Goal: Task Accomplishment & Management: Complete application form

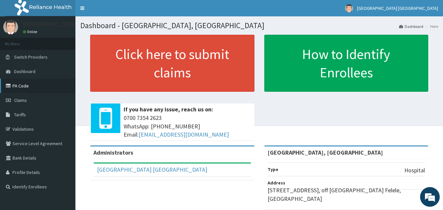
click at [26, 87] on link "PA Code" at bounding box center [37, 86] width 75 height 14
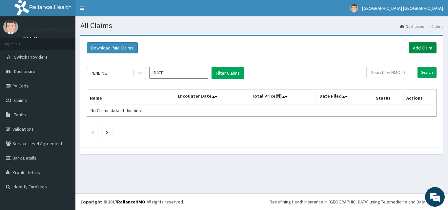
click at [424, 47] on link "Add Claim" at bounding box center [423, 47] width 28 height 11
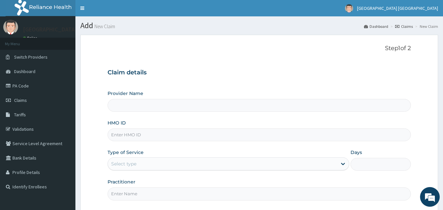
type input "[GEOGRAPHIC_DATA], [GEOGRAPHIC_DATA]"
click at [184, 136] on input "HMO ID" at bounding box center [260, 135] width 304 height 13
type input "BWI/10026/A"
click at [170, 164] on div "Select type" at bounding box center [222, 164] width 229 height 10
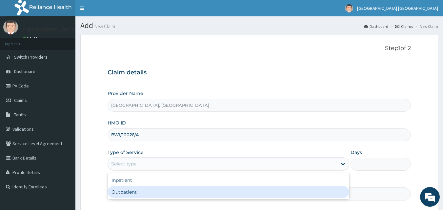
click at [140, 192] on div "Outpatient" at bounding box center [229, 192] width 242 height 12
type input "1"
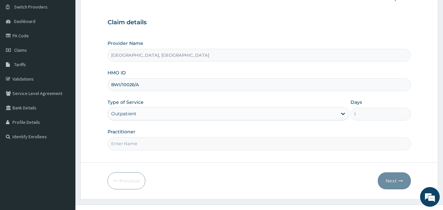
scroll to position [61, 0]
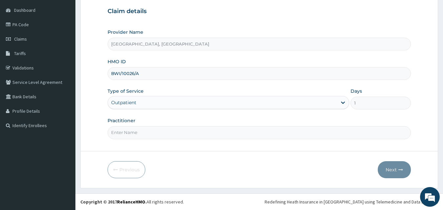
click at [152, 135] on input "Practitioner" at bounding box center [260, 132] width 304 height 13
type input "[PERSON_NAME][GEOGRAPHIC_DATA]"
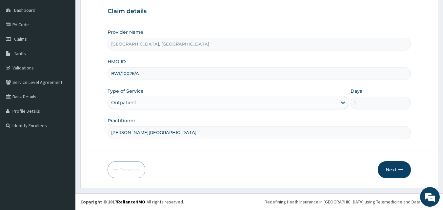
click at [393, 169] on button "Next" at bounding box center [394, 169] width 33 height 17
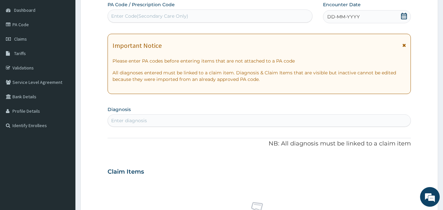
click at [379, 20] on div "DD-MM-YYYY" at bounding box center [367, 16] width 88 height 13
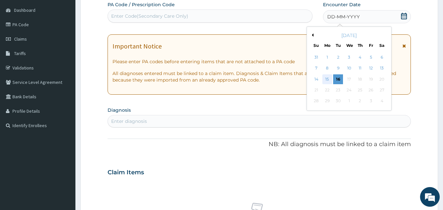
click at [328, 76] on div "15" at bounding box center [327, 79] width 10 height 10
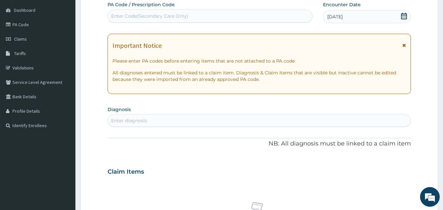
click at [193, 120] on div "Enter diagnosis" at bounding box center [259, 120] width 303 height 10
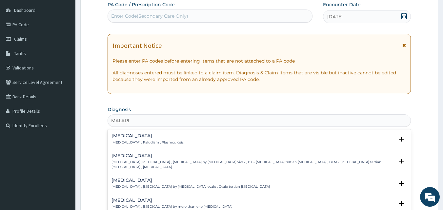
type input "MALARIA"
click at [128, 136] on h4 "[MEDICAL_DATA]" at bounding box center [148, 136] width 72 height 5
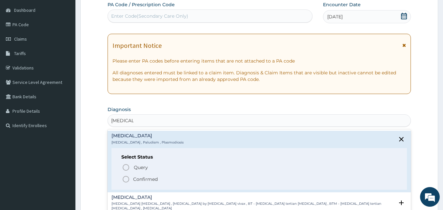
click at [126, 180] on icon "status option filled" at bounding box center [126, 180] width 8 height 8
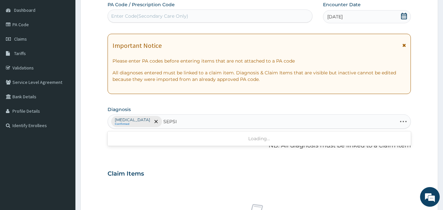
type input "SEPSIS"
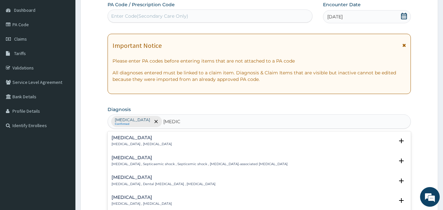
click at [121, 139] on h4 "[MEDICAL_DATA]" at bounding box center [142, 137] width 60 height 5
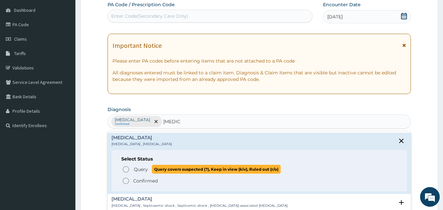
click at [126, 169] on icon "status option query" at bounding box center [126, 170] width 8 height 8
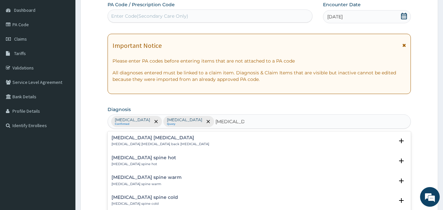
type input "LUMBAR SPO"
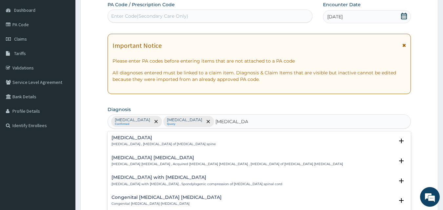
click at [134, 140] on h4 "Lumbar spondylosis" at bounding box center [164, 137] width 104 height 5
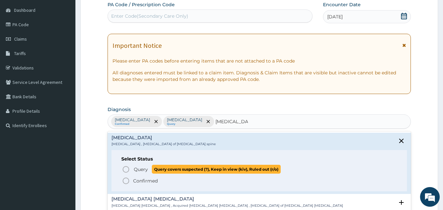
click at [128, 169] on icon "status option query" at bounding box center [126, 170] width 8 height 8
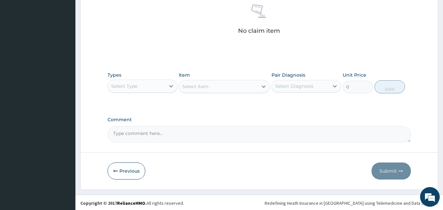
scroll to position [263, 0]
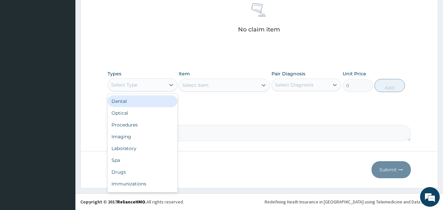
click at [153, 86] on div "Select Type" at bounding box center [136, 85] width 57 height 10
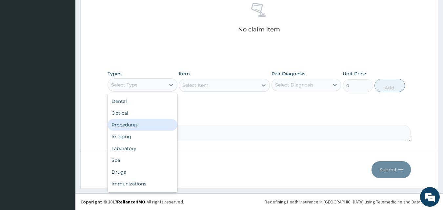
click at [134, 126] on div "Procedures" at bounding box center [143, 125] width 70 height 12
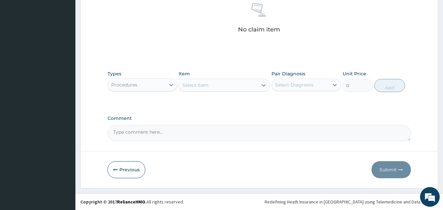
click at [232, 87] on div "Select Item" at bounding box center [218, 85] width 79 height 10
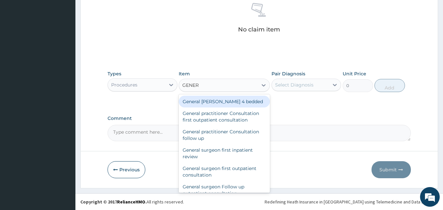
type input "GENERA"
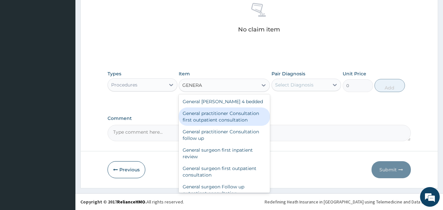
click at [229, 116] on div "General practitioner Consultation first outpatient consultation" at bounding box center [224, 117] width 91 height 18
type input "3547.5"
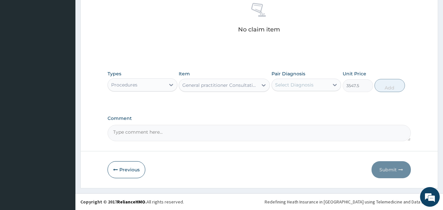
click at [301, 85] on div "Select Diagnosis" at bounding box center [294, 85] width 38 height 7
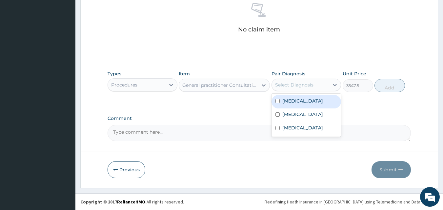
click at [279, 100] on input "checkbox" at bounding box center [278, 101] width 4 height 4
checkbox input "true"
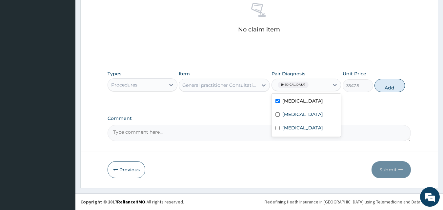
click at [392, 90] on button "Add" at bounding box center [390, 85] width 31 height 13
type input "0"
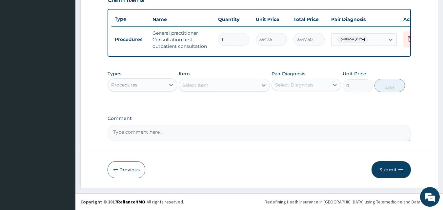
scroll to position [240, 0]
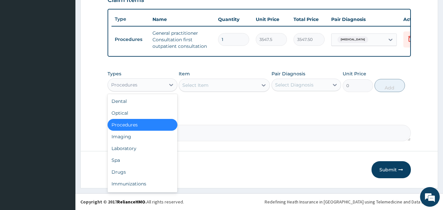
click at [139, 83] on div "Procedures" at bounding box center [136, 85] width 57 height 10
click at [124, 151] on div "Laboratory" at bounding box center [143, 149] width 70 height 12
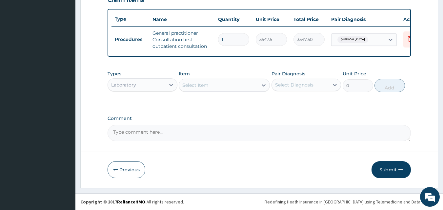
click at [214, 84] on div "Select Item" at bounding box center [218, 85] width 79 height 10
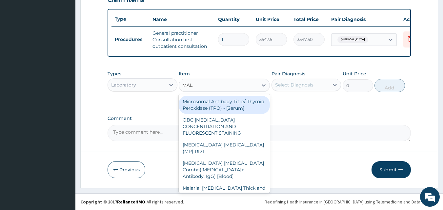
type input "MALA"
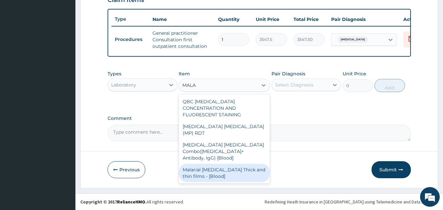
click at [218, 164] on div "Malarial Parasite Thick and thin films - [Blood]" at bounding box center [224, 173] width 91 height 18
type input "1612.5"
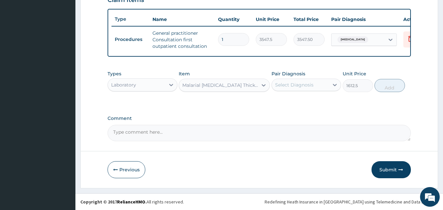
click at [305, 89] on div "Select Diagnosis" at bounding box center [300, 85] width 57 height 10
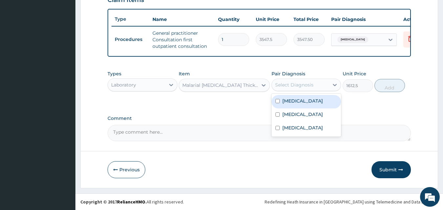
click at [276, 100] on input "checkbox" at bounding box center [278, 101] width 4 height 4
checkbox input "true"
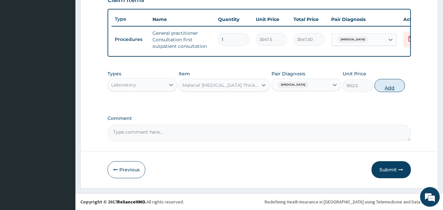
click at [392, 87] on button "Add" at bounding box center [390, 85] width 31 height 13
type input "0"
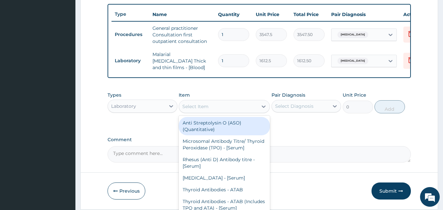
click at [221, 109] on div "Select Item" at bounding box center [218, 106] width 79 height 10
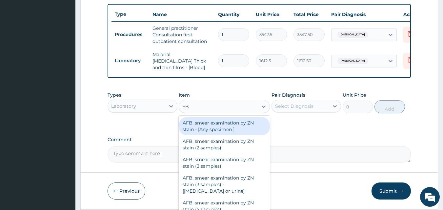
type input "FBC"
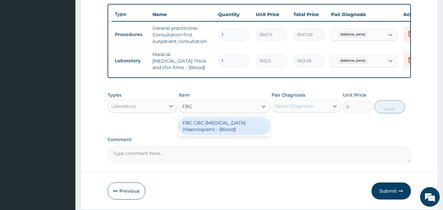
click at [218, 126] on div "FBC CBC-[MEDICAL_DATA] (Haemogram) - [Blood]" at bounding box center [224, 126] width 91 height 18
type input "4300"
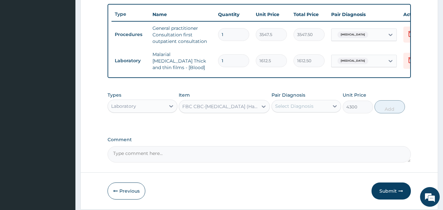
click at [292, 106] on div "Select Diagnosis" at bounding box center [294, 106] width 38 height 7
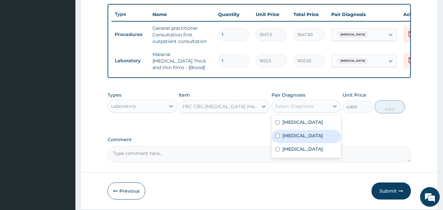
click at [281, 137] on div "[MEDICAL_DATA]" at bounding box center [307, 136] width 70 height 13
checkbox input "true"
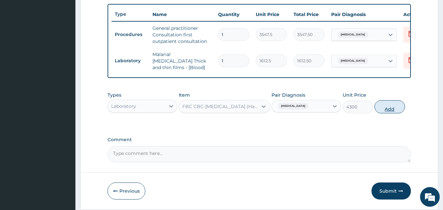
click at [384, 109] on button "Add" at bounding box center [390, 106] width 31 height 13
type input "0"
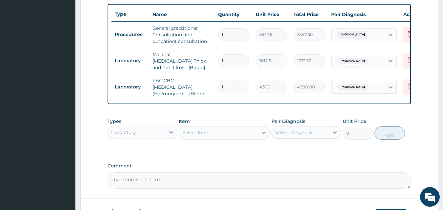
click at [128, 138] on div "Laboratory" at bounding box center [136, 132] width 57 height 10
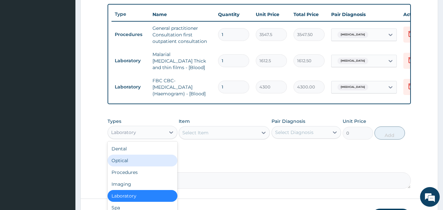
scroll to position [22, 0]
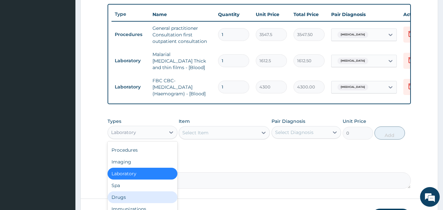
click at [125, 203] on div "Drugs" at bounding box center [143, 198] width 70 height 12
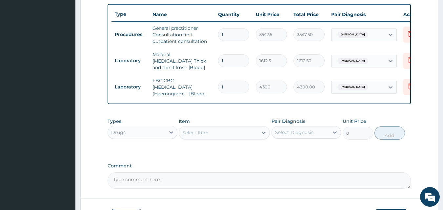
click at [227, 133] on div "Select Item" at bounding box center [218, 133] width 79 height 10
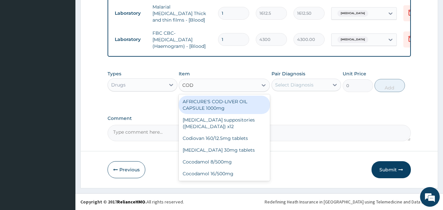
scroll to position [0, 0]
type input "CODA"
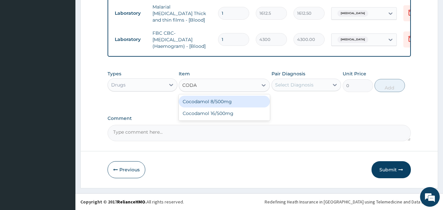
click at [205, 100] on div "Cocodamol 8/500mg" at bounding box center [224, 102] width 91 height 12
type input "236.5"
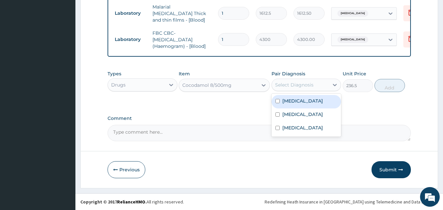
click at [301, 86] on div "Select Diagnosis" at bounding box center [294, 85] width 38 height 7
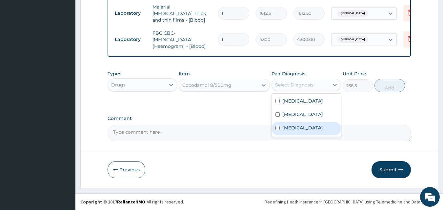
click at [280, 129] on input "checkbox" at bounding box center [278, 128] width 4 height 4
checkbox input "true"
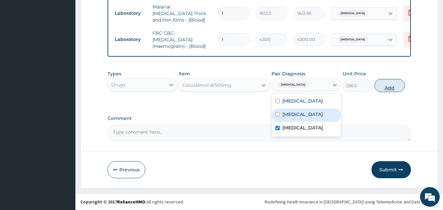
click at [391, 86] on button "Add" at bounding box center [390, 85] width 31 height 13
type input "0"
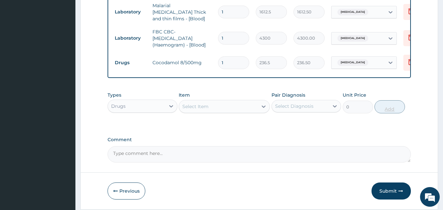
type input "2"
type input "473.00"
click at [205, 109] on div "Select Item" at bounding box center [195, 106] width 26 height 7
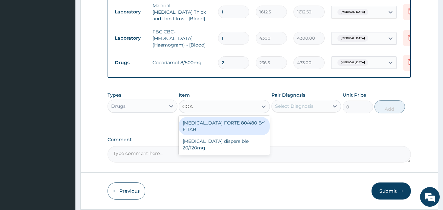
type input "COAR"
click at [213, 126] on div "[MEDICAL_DATA] FORTE 80/480 BY 6 TAB" at bounding box center [224, 126] width 91 height 18
type input "449.35"
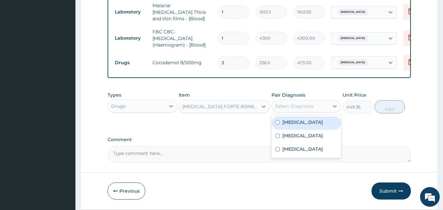
click at [300, 107] on div "Select Diagnosis" at bounding box center [294, 106] width 38 height 7
click at [276, 122] on input "checkbox" at bounding box center [278, 122] width 4 height 4
checkbox input "true"
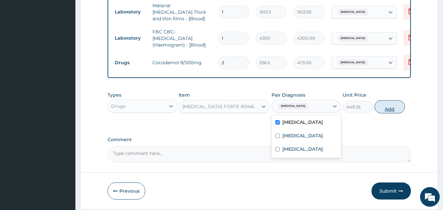
click at [391, 108] on button "Add" at bounding box center [390, 106] width 31 height 13
type input "0"
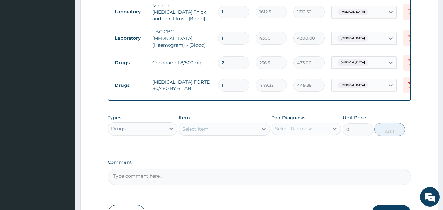
type input "0.00"
type input "6"
type input "2696.10"
type input "6"
click at [211, 133] on div "Select Item" at bounding box center [218, 129] width 79 height 10
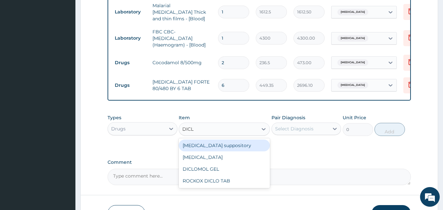
type input "DICLO"
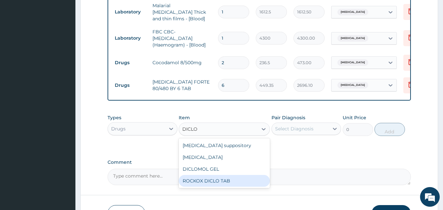
click at [205, 183] on div "ROCKOX DICLO TAB" at bounding box center [224, 181] width 91 height 12
type input "82.775"
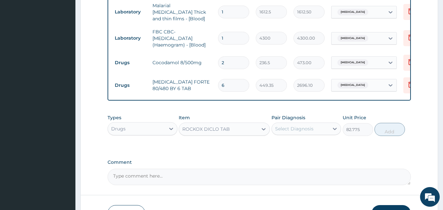
click at [305, 131] on div "Select Diagnosis" at bounding box center [294, 129] width 38 height 7
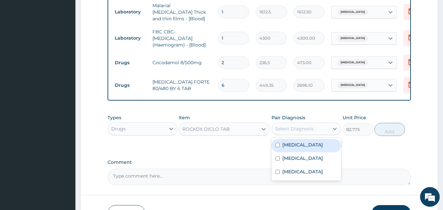
click at [278, 146] on input "checkbox" at bounding box center [278, 145] width 4 height 4
checkbox input "true"
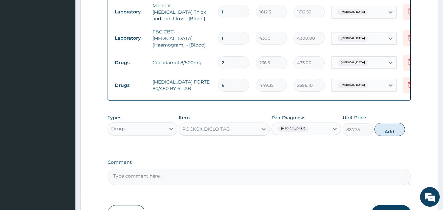
click at [382, 132] on button "Add" at bounding box center [390, 129] width 31 height 13
type input "0"
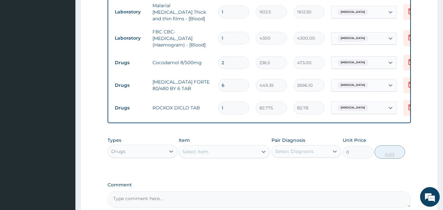
type input "10"
type input "827.75"
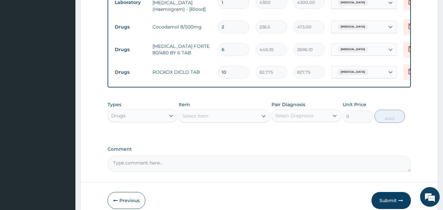
scroll to position [357, 0]
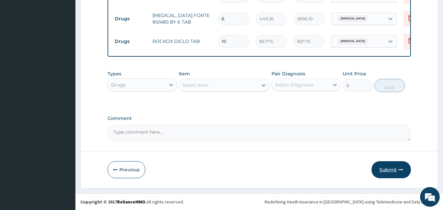
type input "10"
click at [388, 169] on button "Submit" at bounding box center [391, 169] width 39 height 17
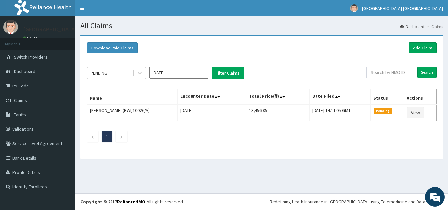
click at [124, 73] on div "PENDING" at bounding box center [110, 73] width 46 height 10
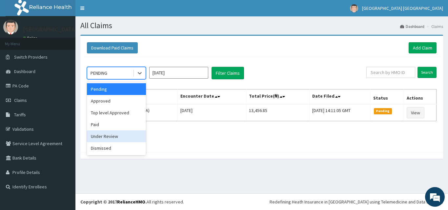
click at [107, 136] on div "Under Review" at bounding box center [116, 137] width 59 height 12
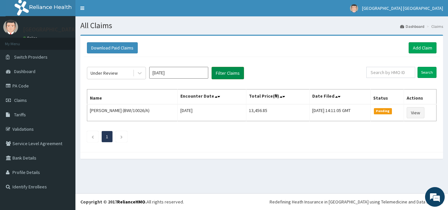
click at [222, 74] on button "Filter Claims" at bounding box center [228, 73] width 32 height 12
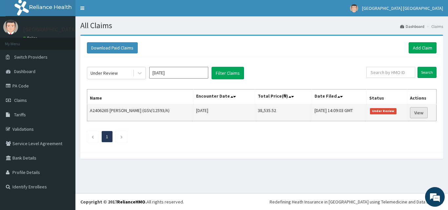
click at [428, 114] on link "View" at bounding box center [419, 112] width 18 height 11
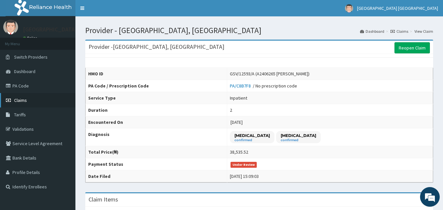
click at [22, 99] on span "Claims" at bounding box center [20, 100] width 13 height 6
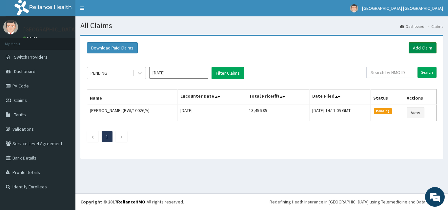
click at [417, 47] on link "Add Claim" at bounding box center [423, 47] width 28 height 11
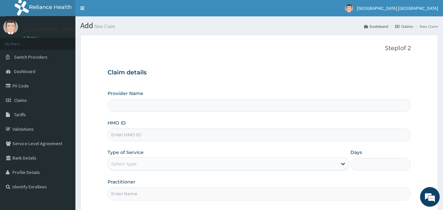
type input "Graceland Hospital, Ibadan"
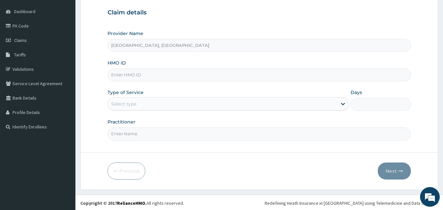
scroll to position [61, 0]
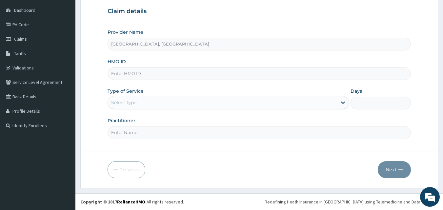
click at [189, 70] on input "HMO ID" at bounding box center [260, 73] width 304 height 13
type input "FMC/10648/B"
click at [171, 103] on div "Select type" at bounding box center [222, 102] width 229 height 10
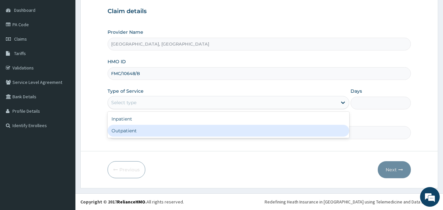
click at [143, 133] on div "Outpatient" at bounding box center [229, 131] width 242 height 12
type input "1"
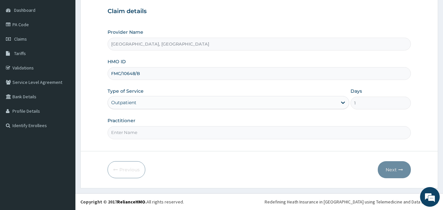
click at [146, 132] on input "Practitioner" at bounding box center [260, 132] width 304 height 13
type input "DR. SOLANKE"
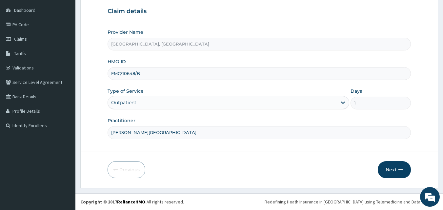
click at [398, 171] on button "Next" at bounding box center [394, 169] width 33 height 17
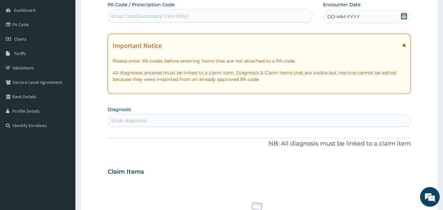
click at [384, 13] on div "DD-MM-YYYY" at bounding box center [367, 16] width 88 height 13
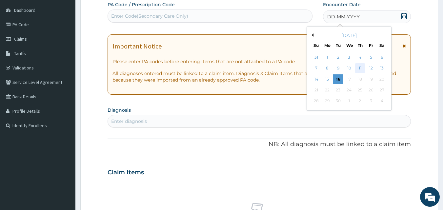
click at [359, 69] on div "11" at bounding box center [360, 69] width 10 height 10
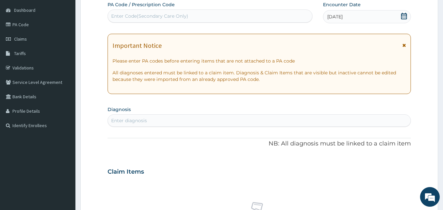
click at [164, 122] on div "Enter diagnosis" at bounding box center [259, 120] width 303 height 10
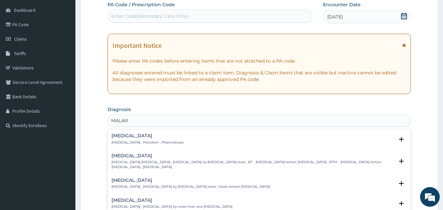
type input "MALARI"
click at [125, 136] on h4 "Malaria" at bounding box center [148, 136] width 72 height 5
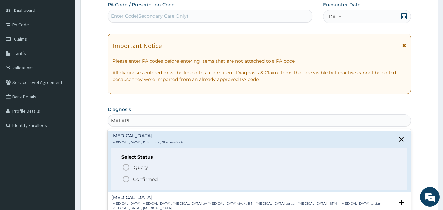
click at [125, 180] on icon "status option filled" at bounding box center [126, 180] width 8 height 8
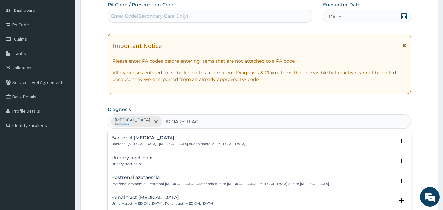
type input "URINARY TRACT"
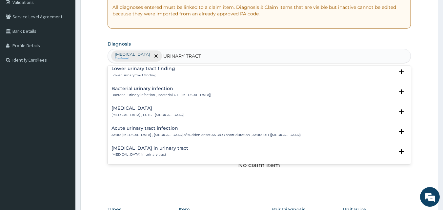
scroll to position [184, 0]
click at [161, 132] on p "Acute urinary tract infection , Urinary tract infection of sudden onset AND/OR …" at bounding box center [206, 134] width 189 height 5
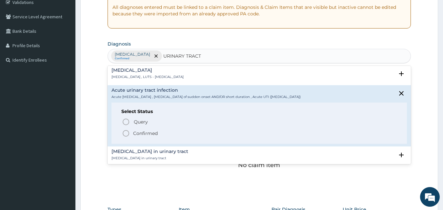
scroll to position [223, 0]
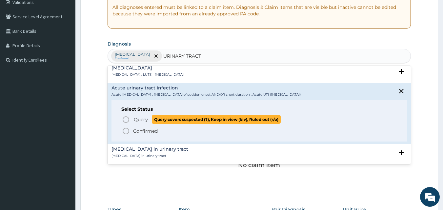
click at [127, 121] on icon "status option query" at bounding box center [126, 120] width 8 height 8
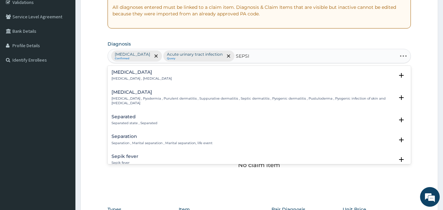
type input "SEPSIS"
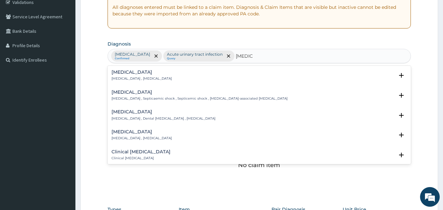
click at [126, 73] on h4 "Sepsis" at bounding box center [142, 72] width 60 height 5
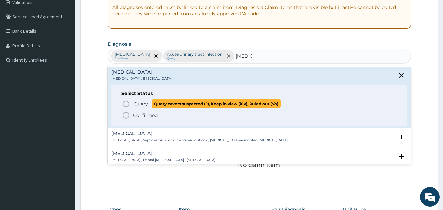
click at [127, 102] on icon "status option query" at bounding box center [126, 104] width 8 height 8
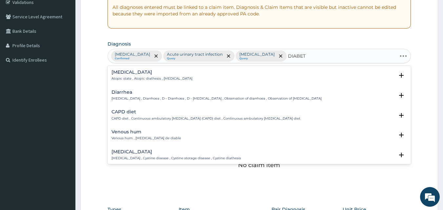
type input "DIABETE"
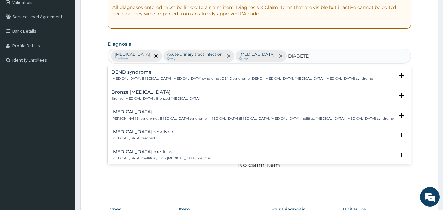
click at [141, 156] on p "Diabetes mellitus , DM - Diabetes mellitus" at bounding box center [161, 158] width 99 height 5
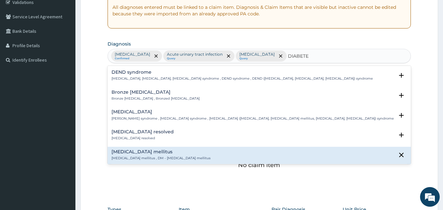
click at [142, 156] on p "Diabetes mellitus , DM - Diabetes mellitus" at bounding box center [161, 158] width 99 height 5
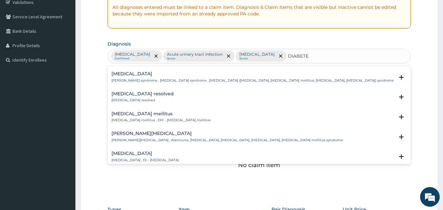
scroll to position [52, 0]
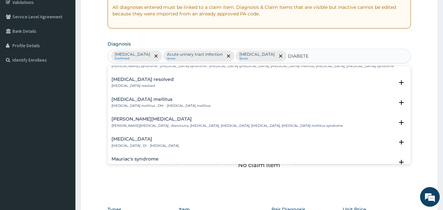
click at [138, 100] on h4 "Diabetes mellitus" at bounding box center [161, 99] width 99 height 5
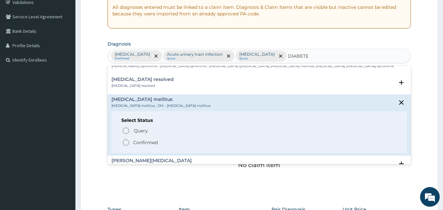
click at [138, 100] on h4 "Diabetes mellitus" at bounding box center [161, 99] width 99 height 5
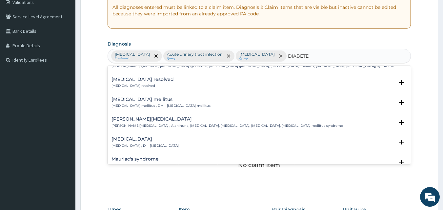
click at [129, 103] on div "Diabetes mellitus Diabetes mellitus , DM - Diabetes mellitus" at bounding box center [161, 102] width 99 height 11
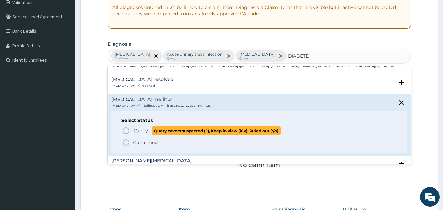
click at [125, 131] on icon "status option query" at bounding box center [126, 131] width 8 height 8
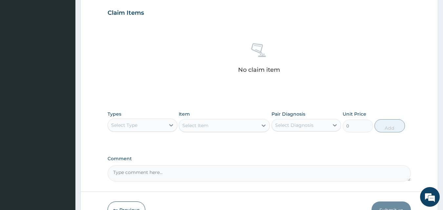
scroll to position [232, 0]
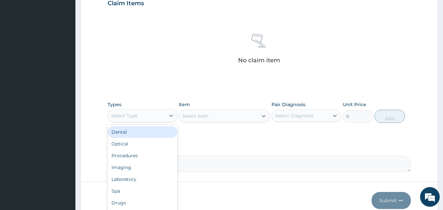
click at [152, 118] on div "Select Type" at bounding box center [136, 116] width 57 height 10
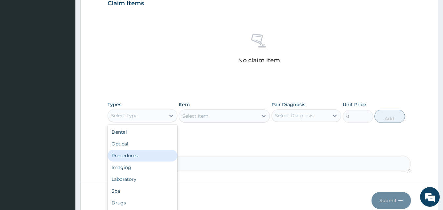
click at [140, 158] on div "Procedures" at bounding box center [143, 156] width 70 height 12
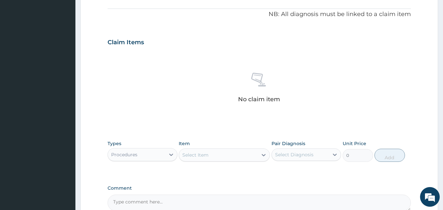
scroll to position [260, 0]
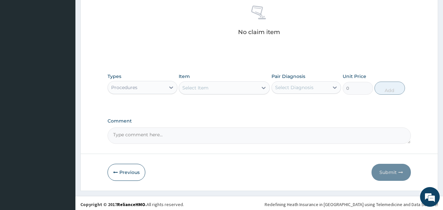
click at [228, 86] on div "Select Item" at bounding box center [218, 88] width 79 height 10
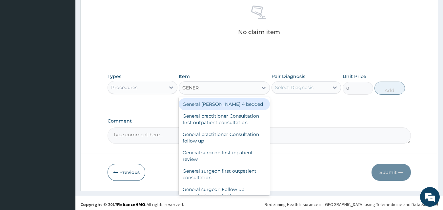
type input "GENERA"
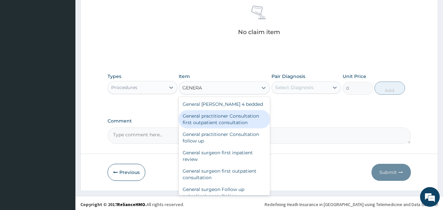
click at [226, 114] on div "General practitioner Consultation first outpatient consultation" at bounding box center [224, 119] width 91 height 18
type input "3547.5"
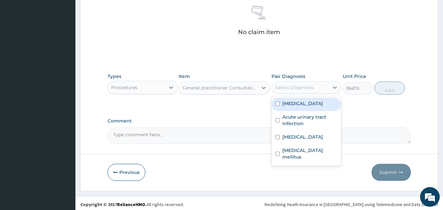
click at [292, 91] on div "Select Diagnosis" at bounding box center [294, 87] width 38 height 7
click at [279, 104] on input "checkbox" at bounding box center [278, 104] width 4 height 4
checkbox input "true"
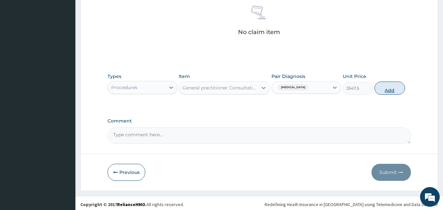
click at [382, 89] on button "Add" at bounding box center [390, 88] width 31 height 13
type input "0"
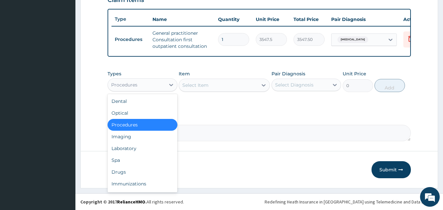
click at [135, 88] on div "Procedures" at bounding box center [136, 85] width 57 height 10
click at [123, 147] on div "Laboratory" at bounding box center [143, 149] width 70 height 12
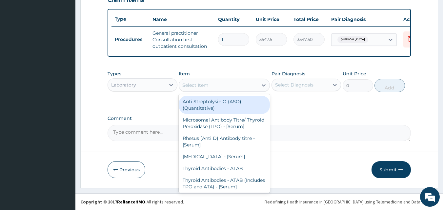
click at [214, 88] on div "Select Item" at bounding box center [218, 85] width 79 height 10
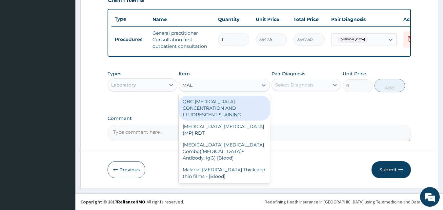
type input "MALA"
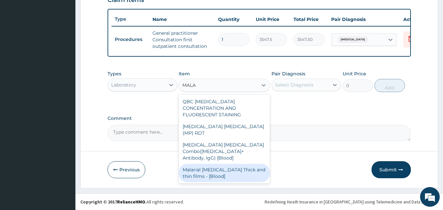
click at [220, 164] on div "Malarial Parasite Thick and thin films - [Blood]" at bounding box center [224, 173] width 91 height 18
type input "1612.5"
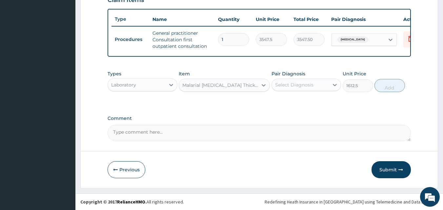
click at [307, 84] on div "Select Diagnosis" at bounding box center [294, 85] width 38 height 7
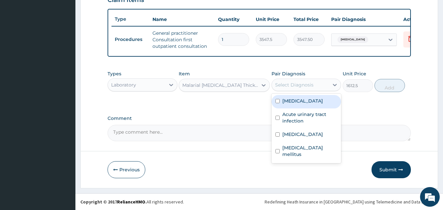
click at [277, 103] on input "checkbox" at bounding box center [278, 101] width 4 height 4
checkbox input "true"
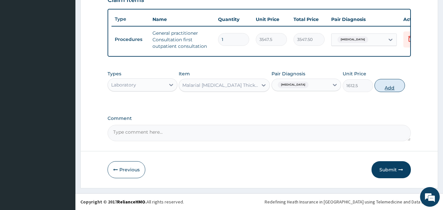
click at [391, 85] on button "Add" at bounding box center [390, 85] width 31 height 13
type input "0"
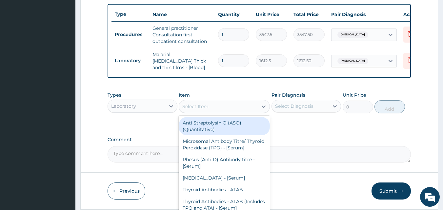
click at [197, 109] on div "Select Item" at bounding box center [195, 106] width 26 height 7
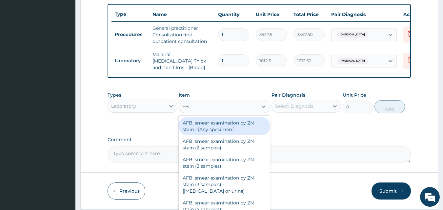
type input "FBC"
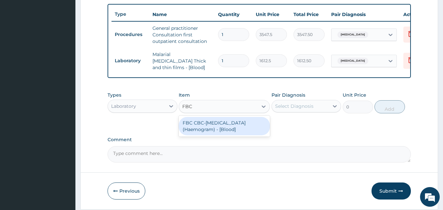
click at [207, 127] on div "FBC CBC-Complete Blood Count (Haemogram) - [Blood]" at bounding box center [224, 126] width 91 height 18
type input "4300"
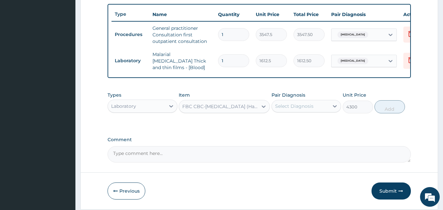
click at [306, 109] on div "Select Diagnosis" at bounding box center [294, 106] width 38 height 7
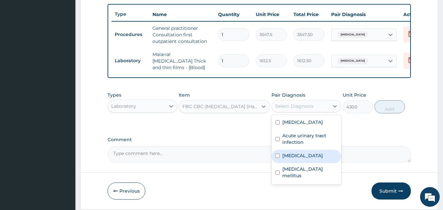
click at [277, 157] on input "checkbox" at bounding box center [278, 156] width 4 height 4
checkbox input "true"
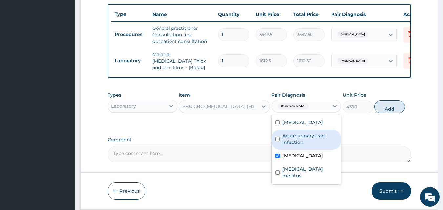
click at [393, 108] on button "Add" at bounding box center [390, 106] width 31 height 13
type input "0"
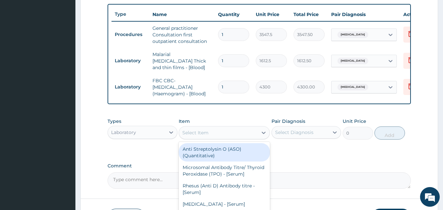
click at [192, 135] on div "Select Item" at bounding box center [195, 133] width 26 height 7
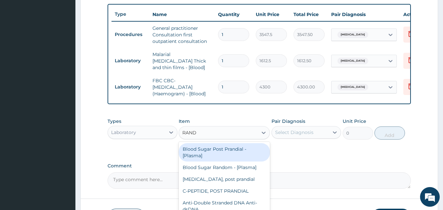
type input "RANDO"
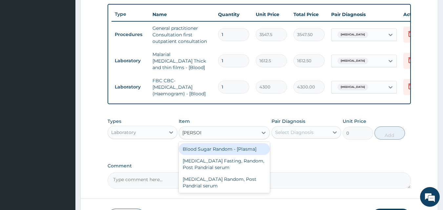
click at [210, 152] on div "Blood Sugar Random - [Plasma]" at bounding box center [224, 149] width 91 height 12
type input "1290"
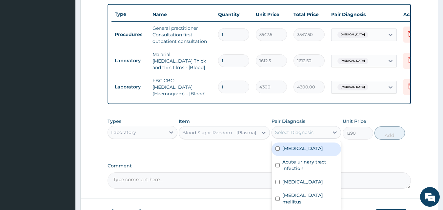
click at [297, 132] on div "Select Diagnosis" at bounding box center [294, 132] width 38 height 7
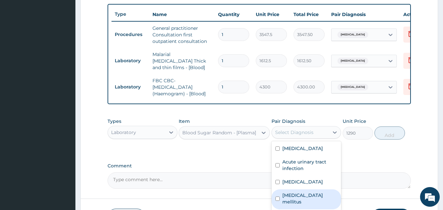
click at [279, 197] on input "checkbox" at bounding box center [278, 199] width 4 height 4
checkbox input "true"
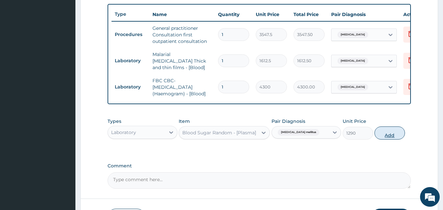
click at [389, 137] on button "Add" at bounding box center [390, 133] width 31 height 13
type input "0"
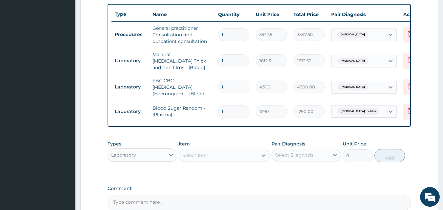
scroll to position [312, 0]
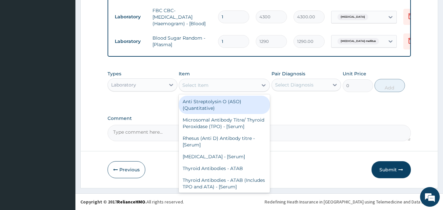
click at [207, 89] on div "Select Item" at bounding box center [218, 85] width 79 height 10
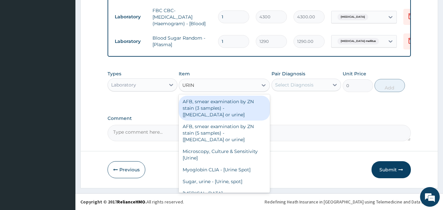
type input "URINA"
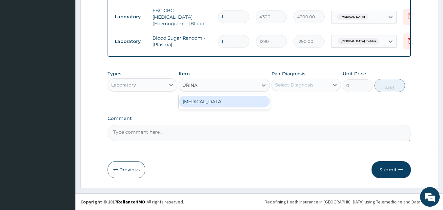
click at [207, 102] on div "URINALYSIS" at bounding box center [224, 102] width 91 height 12
type input "1612.5"
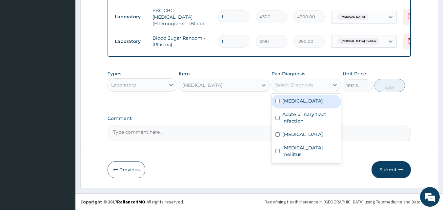
click at [285, 86] on div "Select Diagnosis" at bounding box center [294, 85] width 38 height 7
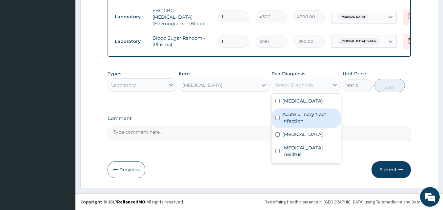
click at [277, 119] on input "checkbox" at bounding box center [278, 118] width 4 height 4
checkbox input "true"
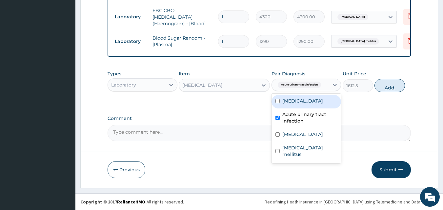
click at [390, 86] on button "Add" at bounding box center [390, 85] width 31 height 13
type input "0"
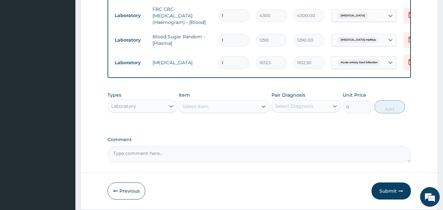
click at [135, 107] on div "Laboratory" at bounding box center [123, 106] width 25 height 7
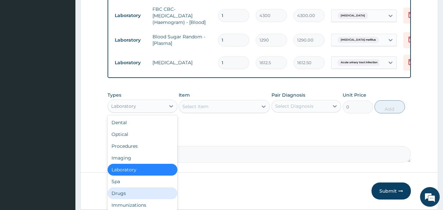
click at [122, 195] on div "Drugs" at bounding box center [143, 194] width 70 height 12
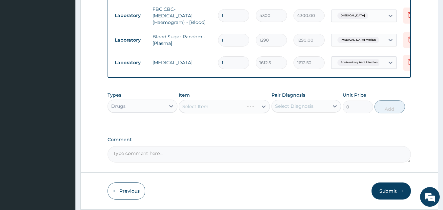
click at [232, 108] on div "Select Item" at bounding box center [224, 106] width 91 height 13
click at [232, 107] on div "Select Item" at bounding box center [218, 106] width 79 height 10
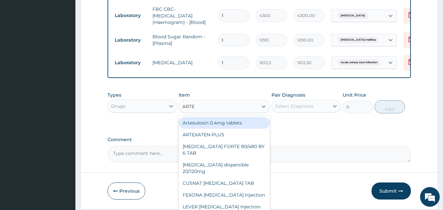
type input "ARTEM"
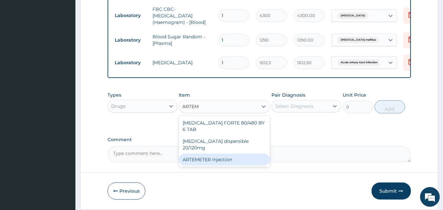
click at [212, 154] on div "ARTEMETER Injection" at bounding box center [224, 160] width 91 height 12
type input "946"
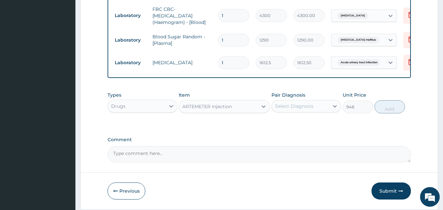
click at [316, 106] on div "Select Diagnosis" at bounding box center [300, 106] width 57 height 10
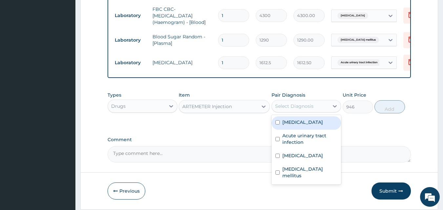
click at [278, 124] on input "checkbox" at bounding box center [278, 122] width 4 height 4
checkbox input "true"
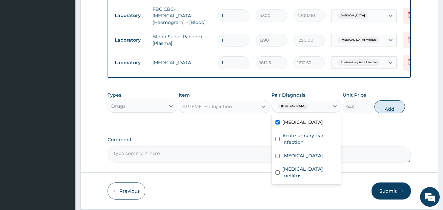
click at [384, 108] on button "Add" at bounding box center [390, 106] width 31 height 13
type input "0"
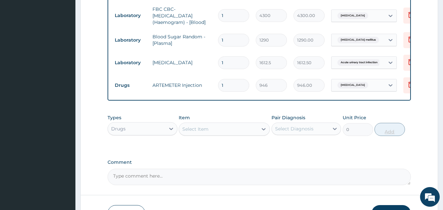
type input "2"
type input "1892.00"
click at [210, 130] on div "Select Item" at bounding box center [218, 129] width 79 height 10
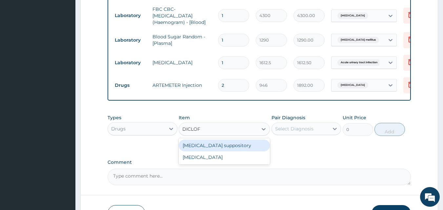
type input "DICLOFE"
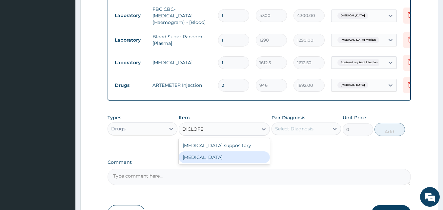
click at [203, 158] on div "Diclofenac" at bounding box center [224, 158] width 91 height 12
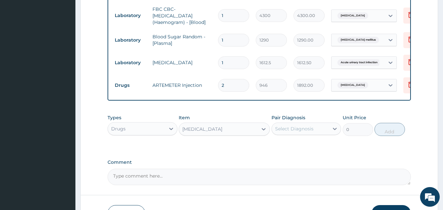
type input "591.25"
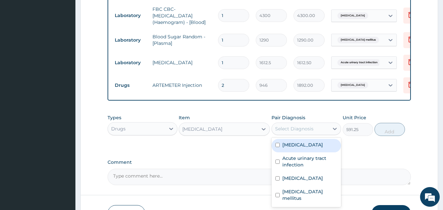
click at [295, 128] on div "Select Diagnosis" at bounding box center [294, 129] width 38 height 7
click at [278, 147] on input "checkbox" at bounding box center [278, 145] width 4 height 4
checkbox input "true"
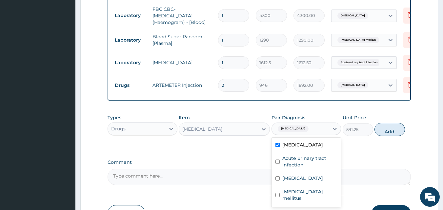
click at [383, 129] on button "Add" at bounding box center [390, 129] width 31 height 13
type input "0"
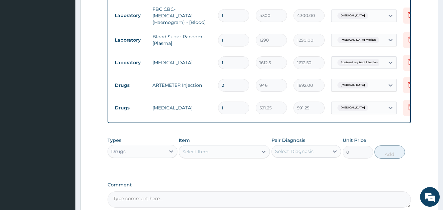
scroll to position [380, 0]
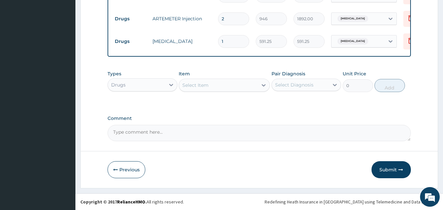
click at [222, 90] on div "Select Item" at bounding box center [218, 85] width 79 height 10
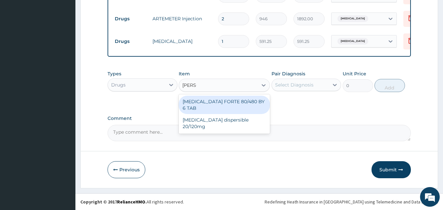
type input "COART"
click at [216, 103] on div "COARTEM FORTE 80/480 BY 6 TAB" at bounding box center [224, 105] width 91 height 18
type input "449.35"
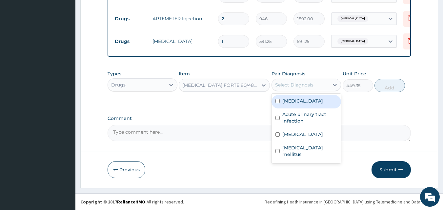
click at [290, 84] on div "Select Diagnosis" at bounding box center [294, 85] width 38 height 7
click at [277, 101] on input "checkbox" at bounding box center [278, 101] width 4 height 4
checkbox input "true"
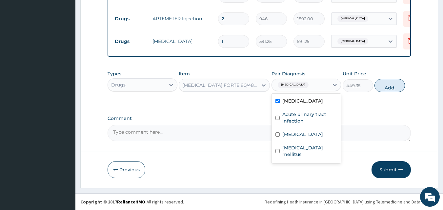
click at [382, 89] on button "Add" at bounding box center [390, 85] width 31 height 13
type input "0"
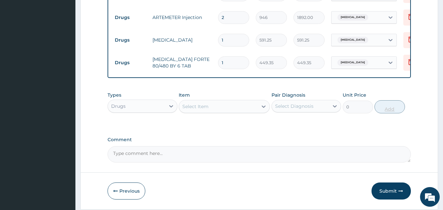
type input "2"
type input "898.70"
type input "3"
type input "1348.05"
type input "4"
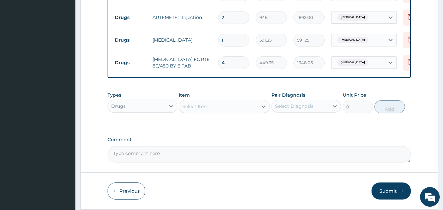
type input "1797.40"
type input "5"
type input "2246.75"
type input "6"
type input "2696.10"
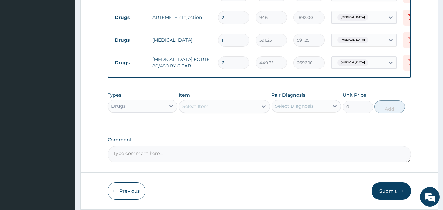
click at [217, 107] on div "Select Item" at bounding box center [218, 106] width 79 height 10
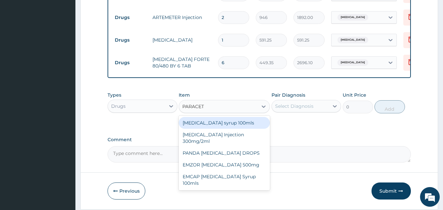
type input "PARACETA"
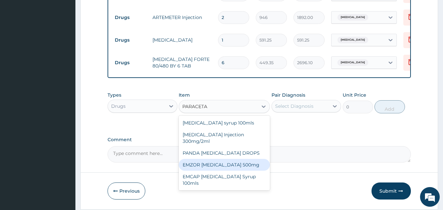
click at [217, 165] on div "EMZOR PARACETAMOL 500mg" at bounding box center [224, 165] width 91 height 12
type input "23.65"
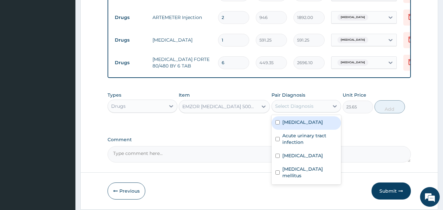
click at [297, 108] on div "Select Diagnosis" at bounding box center [294, 106] width 38 height 7
click at [277, 125] on input "checkbox" at bounding box center [278, 122] width 4 height 4
checkbox input "true"
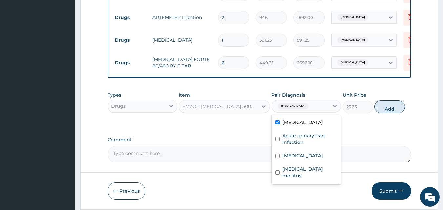
click at [384, 109] on button "Add" at bounding box center [390, 106] width 31 height 13
type input "0"
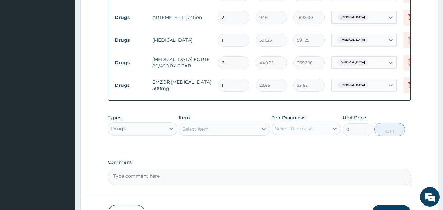
type input "18"
type input "425.70"
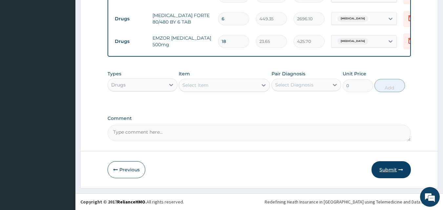
type input "18"
click at [387, 171] on button "Submit" at bounding box center [391, 169] width 39 height 17
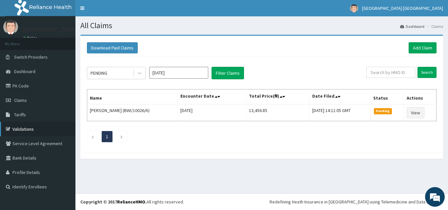
click at [30, 128] on link "Validations" at bounding box center [37, 129] width 75 height 14
click at [422, 48] on link "Add Claim" at bounding box center [423, 47] width 28 height 11
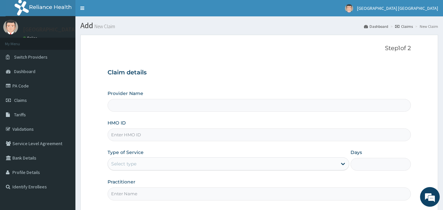
type input "[GEOGRAPHIC_DATA], [GEOGRAPHIC_DATA]"
click at [139, 137] on input "HMO ID" at bounding box center [260, 135] width 304 height 13
type input "BWI/10028/A"
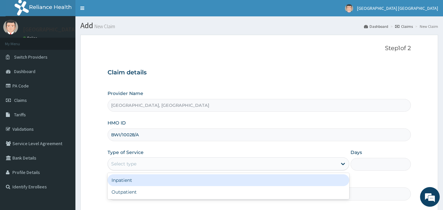
click at [223, 166] on div "Select type" at bounding box center [222, 164] width 229 height 10
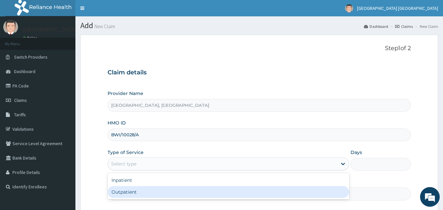
click at [137, 193] on div "Outpatient" at bounding box center [229, 192] width 242 height 12
type input "1"
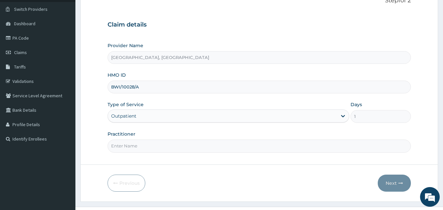
scroll to position [52, 0]
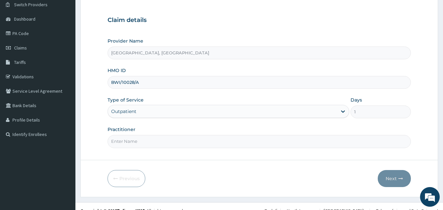
click at [133, 143] on input "Practitioner" at bounding box center [260, 141] width 304 height 13
type input "[PERSON_NAME]"
click at [397, 176] on button "Next" at bounding box center [394, 178] width 33 height 17
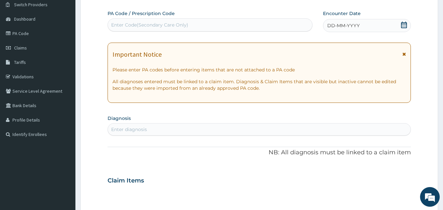
click at [376, 22] on div "DD-MM-YYYY" at bounding box center [367, 25] width 88 height 13
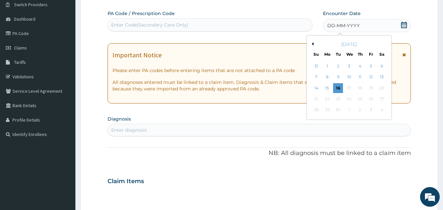
click at [311, 44] on button "Previous Month" at bounding box center [311, 43] width 3 height 3
click at [383, 101] on div "26" at bounding box center [382, 99] width 10 height 10
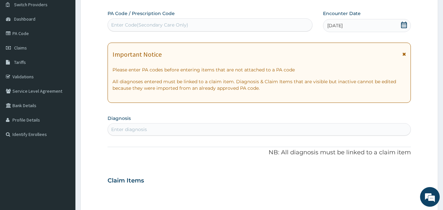
click at [190, 130] on div "Enter diagnosis" at bounding box center [259, 129] width 303 height 10
type input "ALLERGIC"
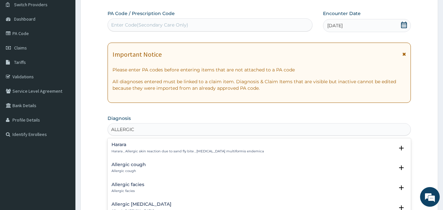
click at [131, 172] on p "Allergic cough" at bounding box center [129, 171] width 34 height 5
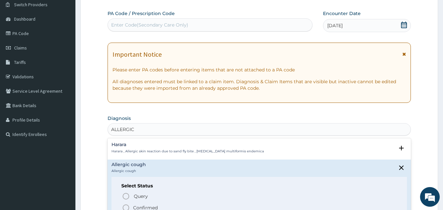
click at [126, 208] on icon "status option filled" at bounding box center [126, 208] width 8 height 8
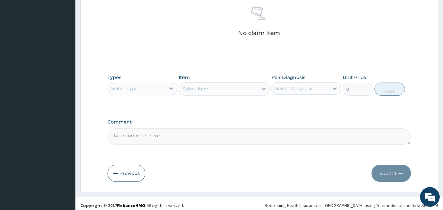
scroll to position [263, 0]
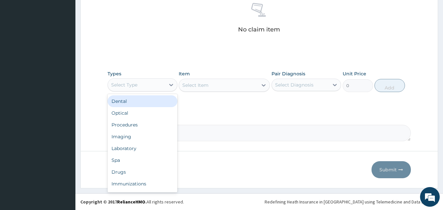
click at [142, 82] on div "Select Type" at bounding box center [136, 85] width 57 height 10
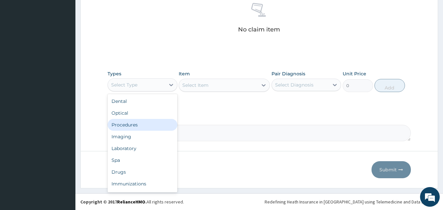
click at [121, 125] on div "Procedures" at bounding box center [143, 125] width 70 height 12
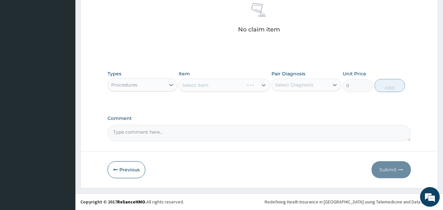
click at [212, 85] on div "Select Item" at bounding box center [224, 85] width 91 height 13
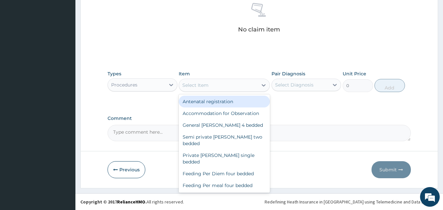
click at [223, 86] on div "Select Item" at bounding box center [218, 85] width 79 height 10
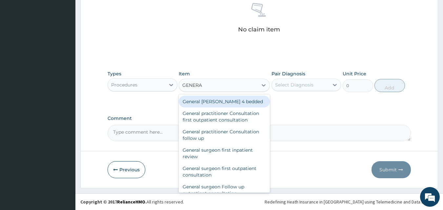
type input "GENERAL"
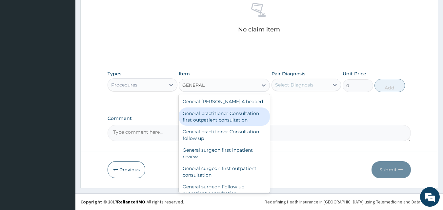
click at [216, 118] on div "General practitioner Consultation first outpatient consultation" at bounding box center [224, 117] width 91 height 18
type input "3547.5"
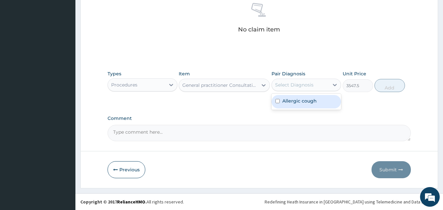
click at [293, 82] on div "Select Diagnosis" at bounding box center [294, 85] width 38 height 7
click at [276, 100] on input "checkbox" at bounding box center [278, 101] width 4 height 4
checkbox input "true"
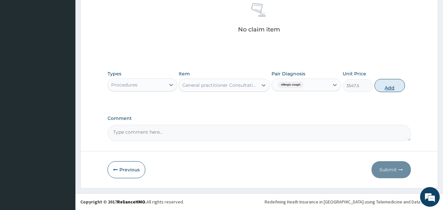
click at [392, 83] on button "Add" at bounding box center [390, 85] width 31 height 13
type input "0"
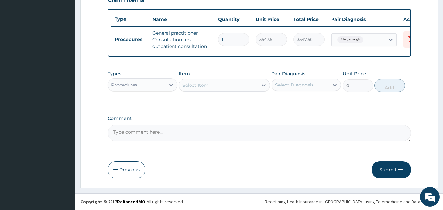
scroll to position [240, 0]
click at [153, 84] on div "Procedures" at bounding box center [136, 85] width 57 height 10
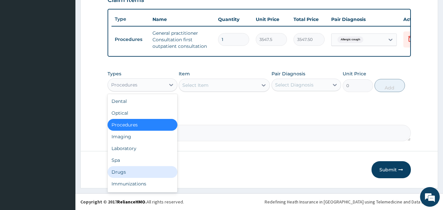
click at [125, 172] on div "Drugs" at bounding box center [143, 172] width 70 height 12
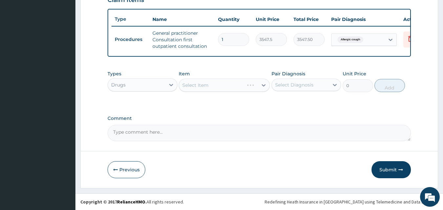
click at [212, 83] on div "Select Item" at bounding box center [224, 85] width 91 height 13
click at [212, 83] on div "Select Item" at bounding box center [218, 85] width 79 height 10
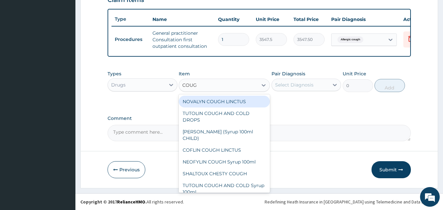
type input "COUGH"
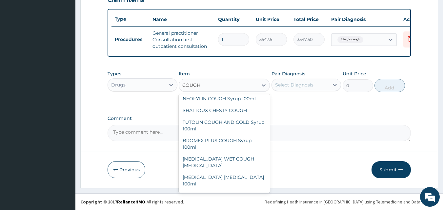
scroll to position [64, 0]
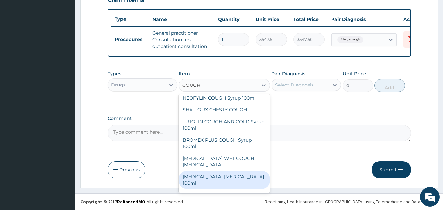
click at [225, 171] on div "[MEDICAL_DATA] [MEDICAL_DATA] 100ml" at bounding box center [224, 180] width 91 height 18
type input "1773.75"
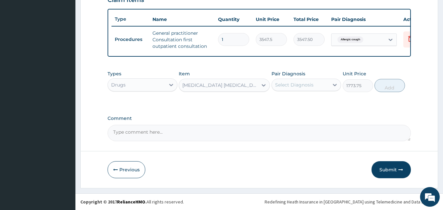
click at [298, 84] on div "Select Diagnosis" at bounding box center [294, 85] width 38 height 7
click at [279, 100] on input "checkbox" at bounding box center [278, 101] width 4 height 4
checkbox input "true"
click at [383, 87] on button "Add" at bounding box center [390, 85] width 31 height 13
type input "0"
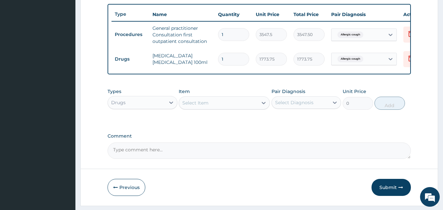
click at [207, 106] on div "Select Item" at bounding box center [195, 103] width 26 height 7
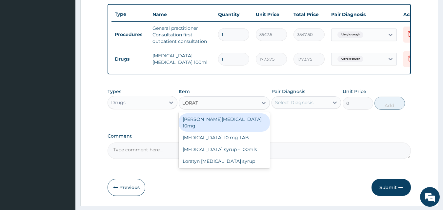
type input "LORATY"
click at [208, 124] on div "[PERSON_NAME][MEDICAL_DATA] 10mg" at bounding box center [224, 123] width 91 height 18
type input "88.6875"
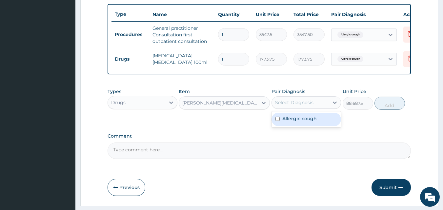
click at [285, 106] on div "Select Diagnosis" at bounding box center [294, 102] width 38 height 7
click at [276, 121] on input "checkbox" at bounding box center [278, 119] width 4 height 4
checkbox input "true"
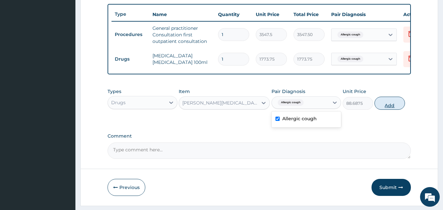
click at [381, 110] on button "Add" at bounding box center [390, 103] width 31 height 13
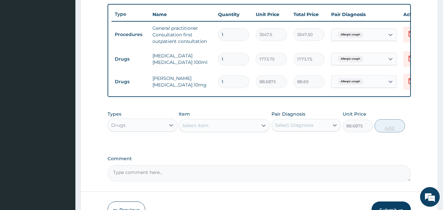
type input "0"
type input "2"
type input "177.38"
type input "3"
type input "266.06"
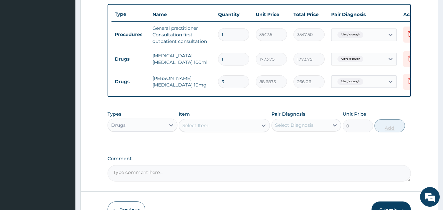
type input "4"
type input "354.75"
type input "5"
type input "443.44"
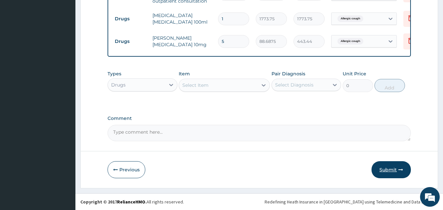
click at [385, 168] on button "Submit" at bounding box center [391, 169] width 39 height 17
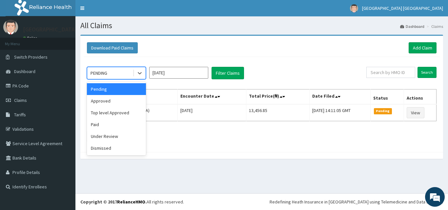
click at [119, 71] on div "PENDING" at bounding box center [110, 73] width 46 height 10
click at [109, 102] on div "Approved" at bounding box center [116, 101] width 59 height 12
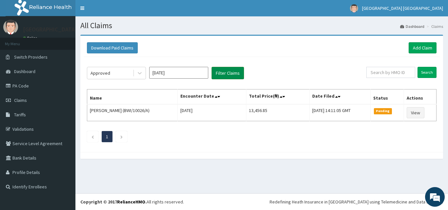
click at [222, 76] on button "Filter Claims" at bounding box center [228, 73] width 32 height 12
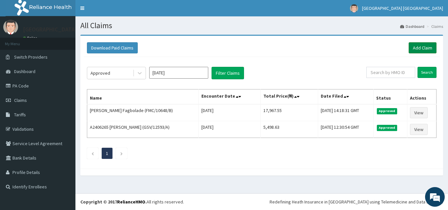
click at [427, 49] on link "Add Claim" at bounding box center [423, 47] width 28 height 11
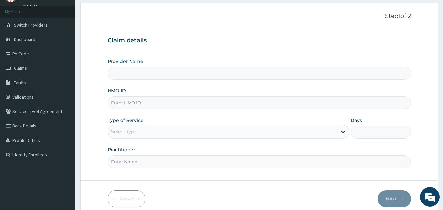
scroll to position [61, 0]
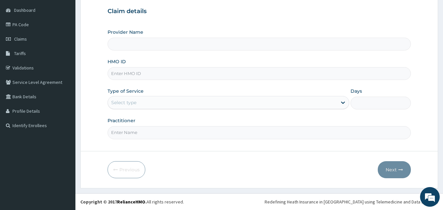
type input "[GEOGRAPHIC_DATA], [GEOGRAPHIC_DATA]"
click at [143, 73] on input "HMO ID" at bounding box center [260, 73] width 304 height 13
type input "BWI/10028/A"
click at [168, 99] on div "Select type" at bounding box center [222, 102] width 229 height 10
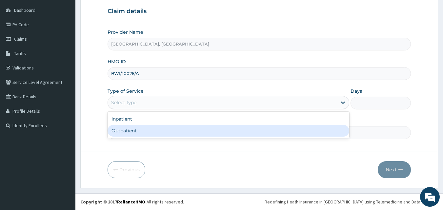
click at [147, 129] on div "Outpatient" at bounding box center [229, 131] width 242 height 12
type input "1"
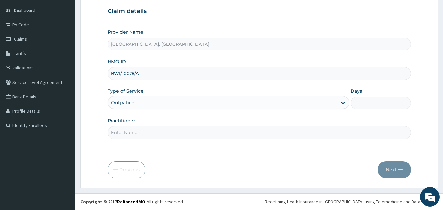
click at [143, 132] on input "Practitioner" at bounding box center [260, 132] width 304 height 13
type input "[PERSON_NAME][GEOGRAPHIC_DATA]"
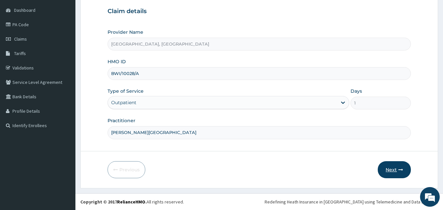
click at [396, 171] on button "Next" at bounding box center [394, 169] width 33 height 17
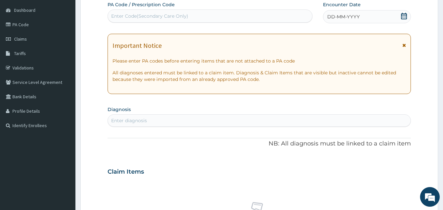
click at [369, 16] on div "DD-MM-YYYY" at bounding box center [367, 16] width 88 height 13
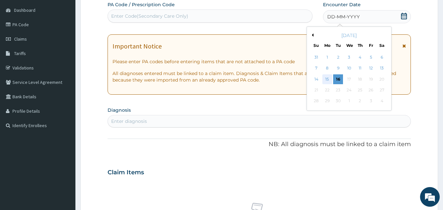
click at [328, 78] on div "15" at bounding box center [327, 79] width 10 height 10
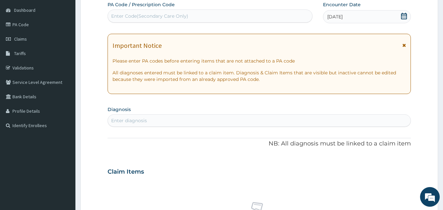
click at [146, 117] on div "Enter diagnosis" at bounding box center [259, 120] width 303 height 10
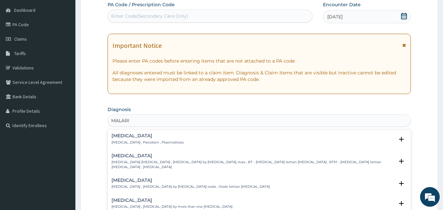
type input "[MEDICAL_DATA]"
click at [119, 135] on h4 "[MEDICAL_DATA]" at bounding box center [148, 136] width 72 height 5
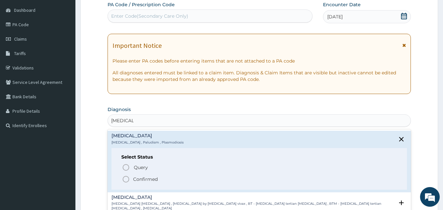
click at [124, 182] on circle "status option filled" at bounding box center [126, 180] width 6 height 6
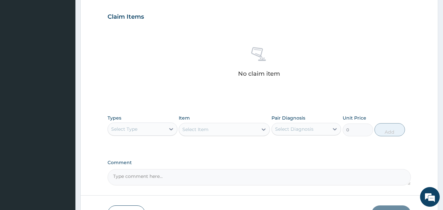
scroll to position [249, 0]
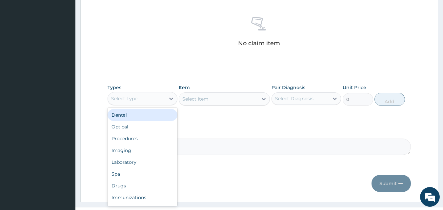
click at [150, 100] on div "Select Type" at bounding box center [136, 99] width 57 height 10
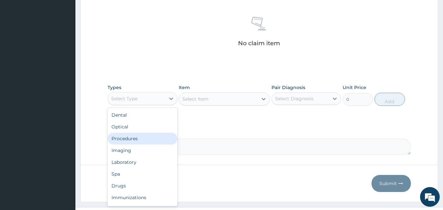
click at [135, 143] on div "Procedures" at bounding box center [143, 139] width 70 height 12
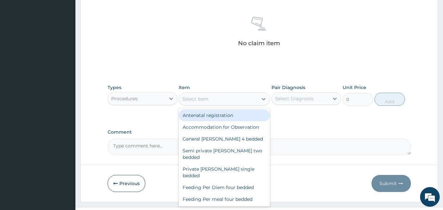
click at [215, 102] on div "Select Item" at bounding box center [218, 99] width 79 height 10
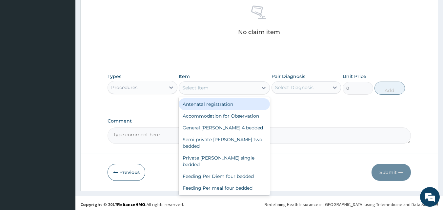
scroll to position [263, 0]
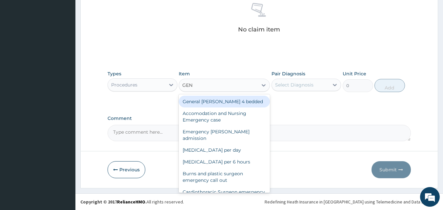
type input "GENE"
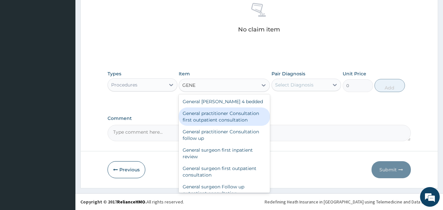
click at [230, 117] on div "General practitioner Consultation first outpatient consultation" at bounding box center [224, 117] width 91 height 18
type input "3547.5"
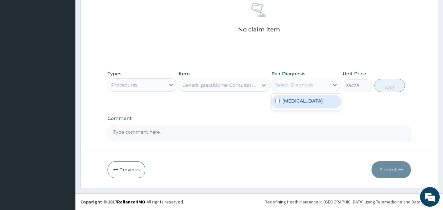
click at [306, 88] on div "Select Diagnosis" at bounding box center [300, 85] width 57 height 10
click at [278, 101] on input "checkbox" at bounding box center [278, 101] width 4 height 4
checkbox input "true"
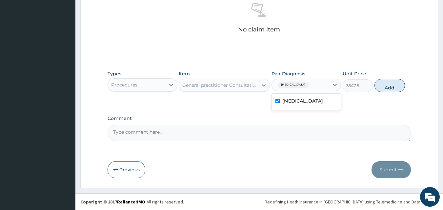
click at [382, 84] on button "Add" at bounding box center [390, 85] width 31 height 13
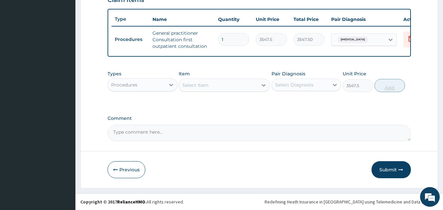
type input "0"
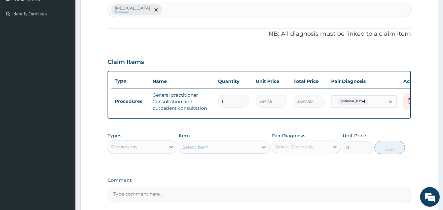
scroll to position [187, 0]
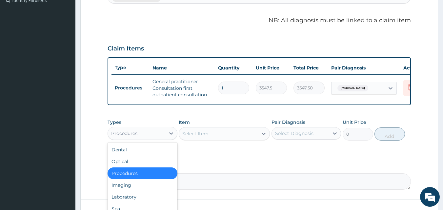
click at [144, 135] on div "Procedures" at bounding box center [136, 133] width 57 height 10
click at [123, 203] on div "Laboratory" at bounding box center [143, 197] width 70 height 12
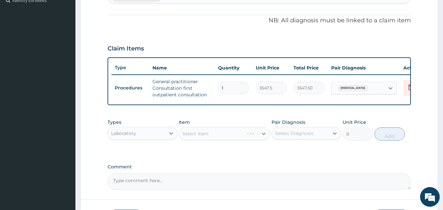
click at [207, 136] on div "Select Item" at bounding box center [224, 133] width 91 height 13
click at [218, 140] on div "Select Item" at bounding box center [224, 133] width 91 height 13
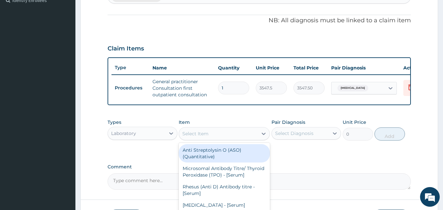
click at [240, 138] on div "Select Item" at bounding box center [218, 134] width 79 height 10
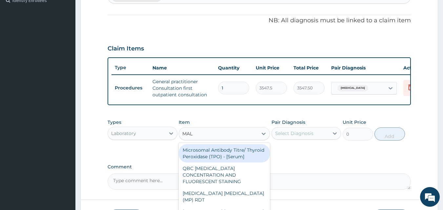
type input "MALA"
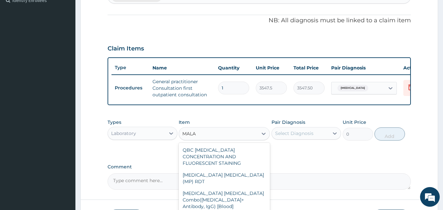
type input "1612.5"
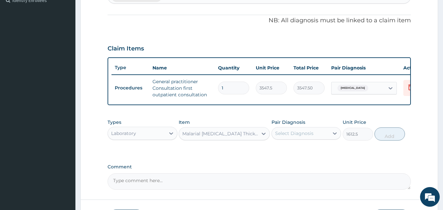
click at [309, 137] on div "Select Diagnosis" at bounding box center [294, 133] width 38 height 7
click at [277, 152] on input "checkbox" at bounding box center [278, 150] width 4 height 4
checkbox input "true"
click at [386, 140] on button "Add" at bounding box center [390, 134] width 31 height 13
type input "0"
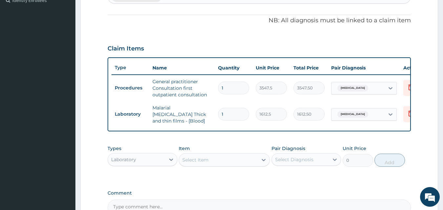
scroll to position [263, 0]
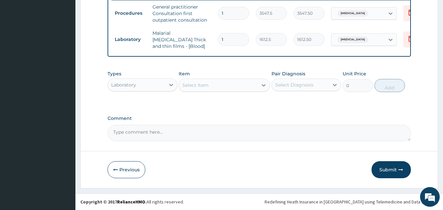
click at [128, 83] on div "Laboratory" at bounding box center [123, 85] width 25 height 7
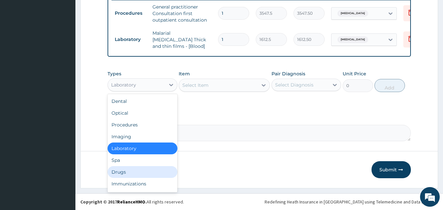
click at [126, 173] on div "Drugs" at bounding box center [143, 172] width 70 height 12
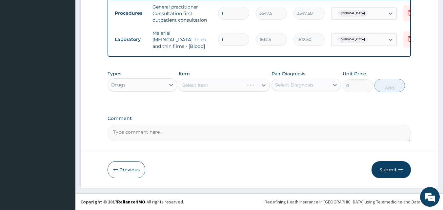
click at [203, 85] on div "Select Item" at bounding box center [224, 85] width 91 height 13
click at [220, 86] on div "Select Item" at bounding box center [211, 85] width 65 height 10
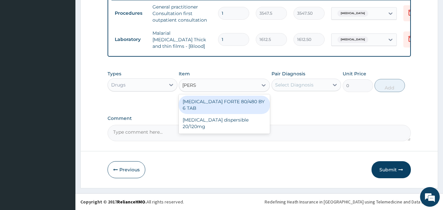
type input "COART"
click at [223, 101] on div "[MEDICAL_DATA] FORTE 80/480 BY 6 TAB" at bounding box center [224, 105] width 91 height 18
type input "449.35"
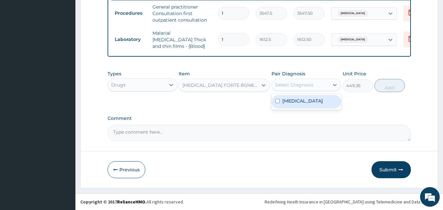
click at [283, 86] on div "Select Diagnosis" at bounding box center [294, 85] width 38 height 7
click at [278, 101] on input "checkbox" at bounding box center [278, 101] width 4 height 4
checkbox input "true"
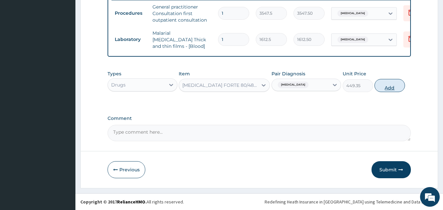
click at [395, 87] on button "Add" at bounding box center [390, 85] width 31 height 13
type input "0"
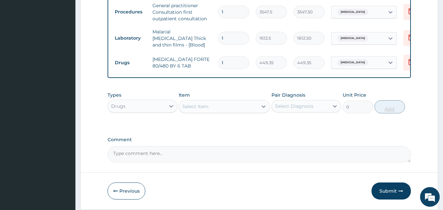
type input "2"
type input "898.70"
type input "3"
type input "1348.05"
type input "4"
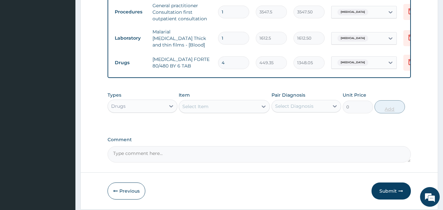
type input "1797.40"
type input "5"
type input "2246.75"
type input "6"
type input "2696.10"
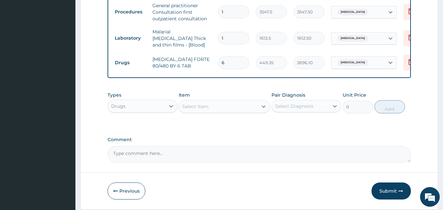
click at [225, 108] on div "Select Item" at bounding box center [218, 106] width 79 height 10
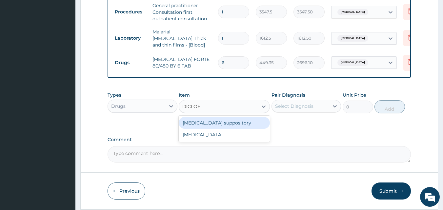
type input "DICLO"
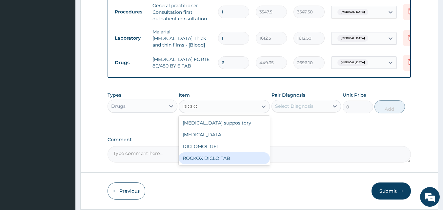
click at [229, 159] on div "ROCKOX DICLO TAB" at bounding box center [224, 159] width 91 height 12
type input "82.775"
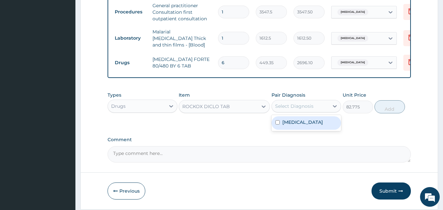
click at [293, 107] on div "Select Diagnosis" at bounding box center [294, 106] width 38 height 7
click at [279, 124] on input "checkbox" at bounding box center [278, 122] width 4 height 4
checkbox input "true"
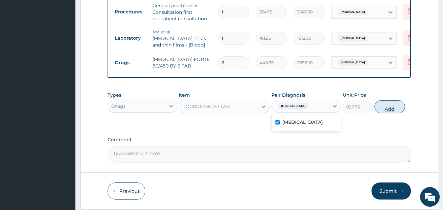
click at [387, 111] on button "Add" at bounding box center [390, 106] width 31 height 13
type input "0"
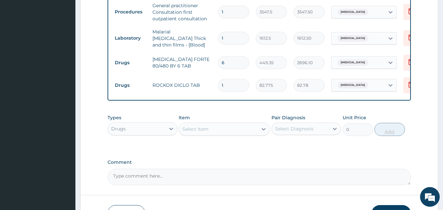
type input "10"
type input "827.75"
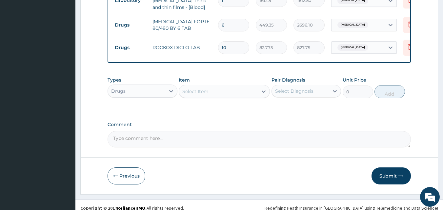
scroll to position [308, 0]
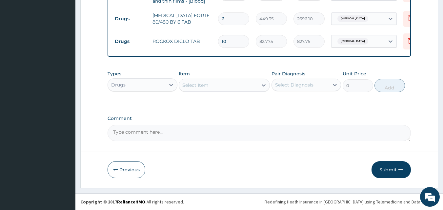
type input "10"
click at [393, 172] on button "Submit" at bounding box center [391, 169] width 39 height 17
